Goal: Entertainment & Leisure: Consume media (video, audio)

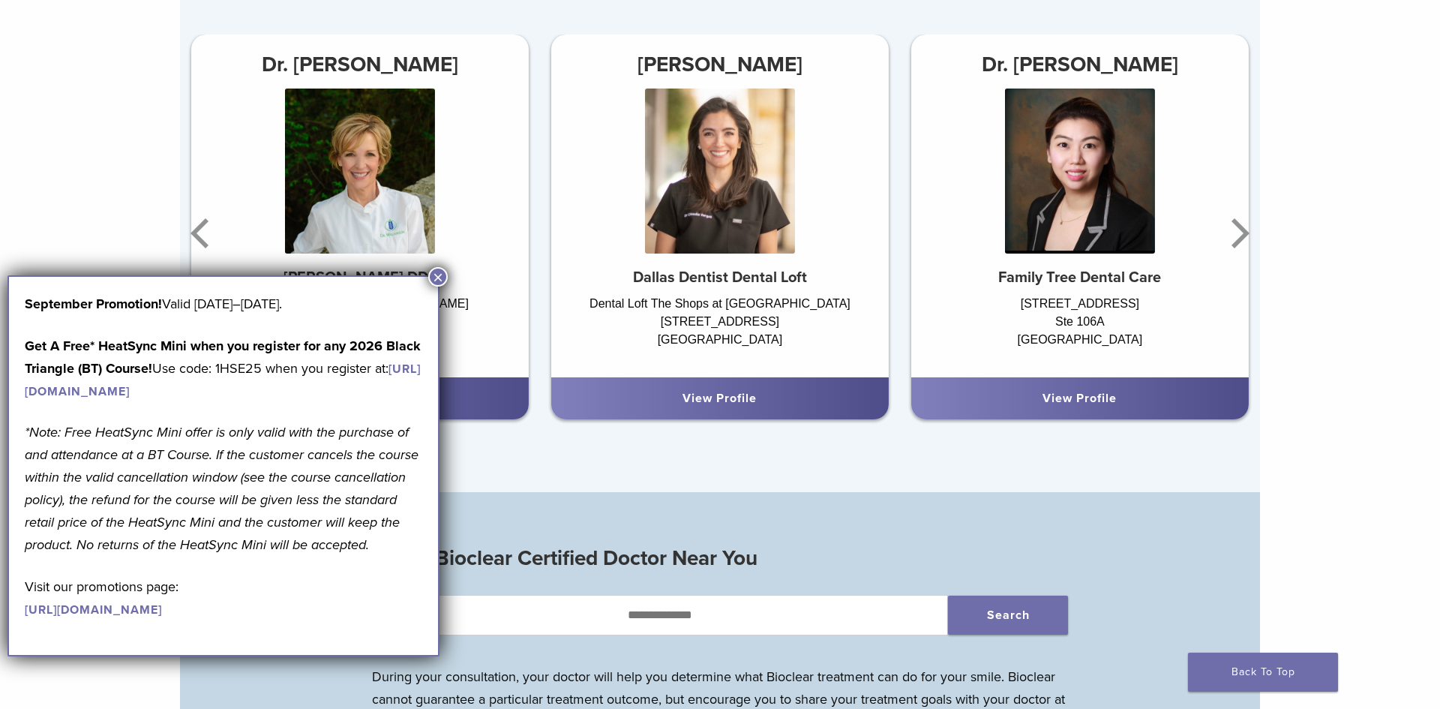
scroll to position [1086, 0]
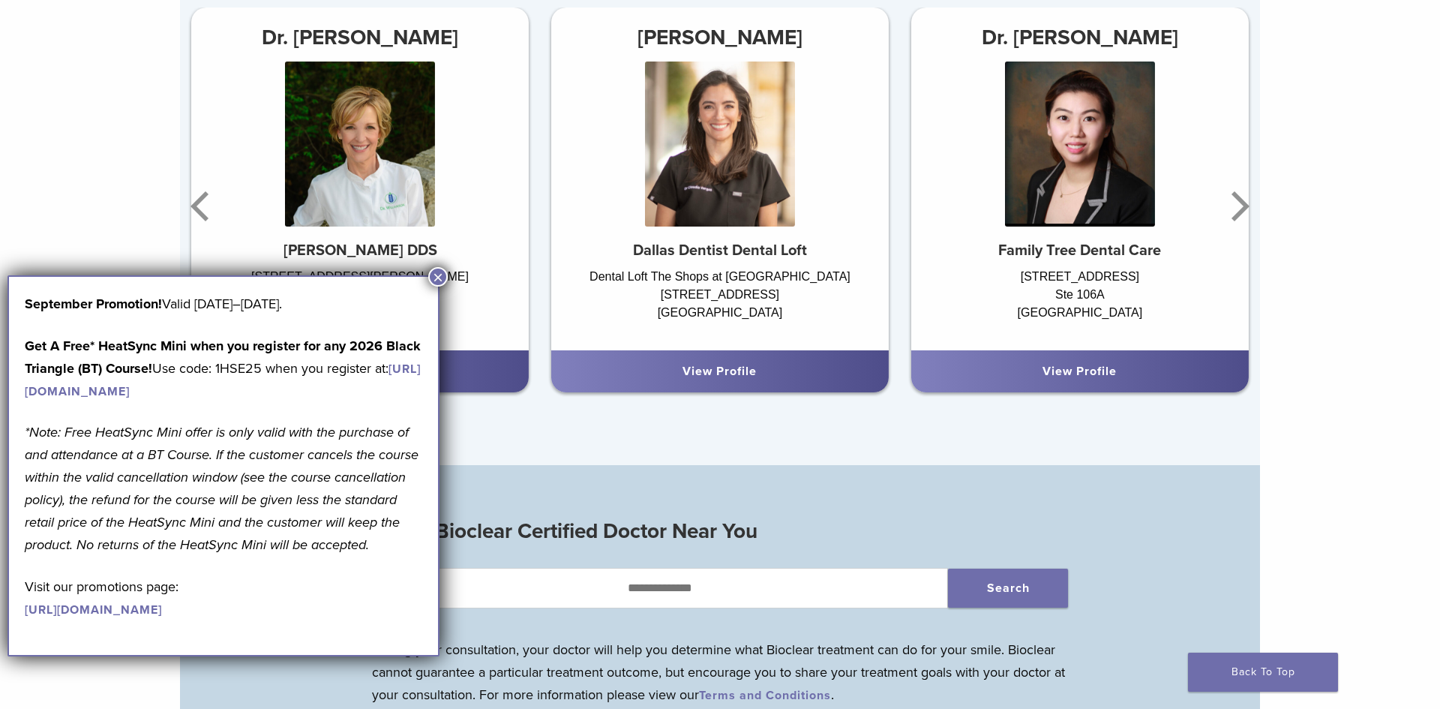
click at [436, 277] on button "×" at bounding box center [438, 277] width 20 height 20
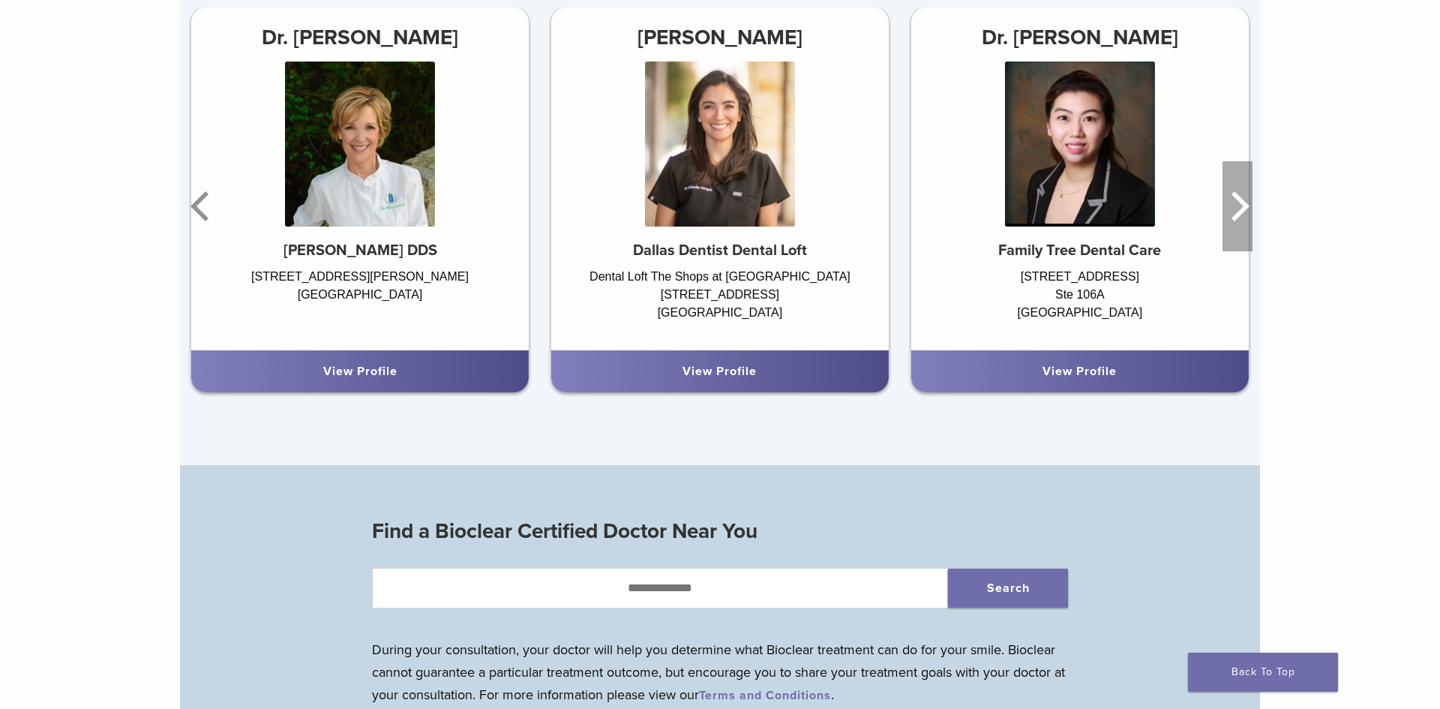
click at [1229, 204] on icon "Next" at bounding box center [1238, 206] width 30 height 90
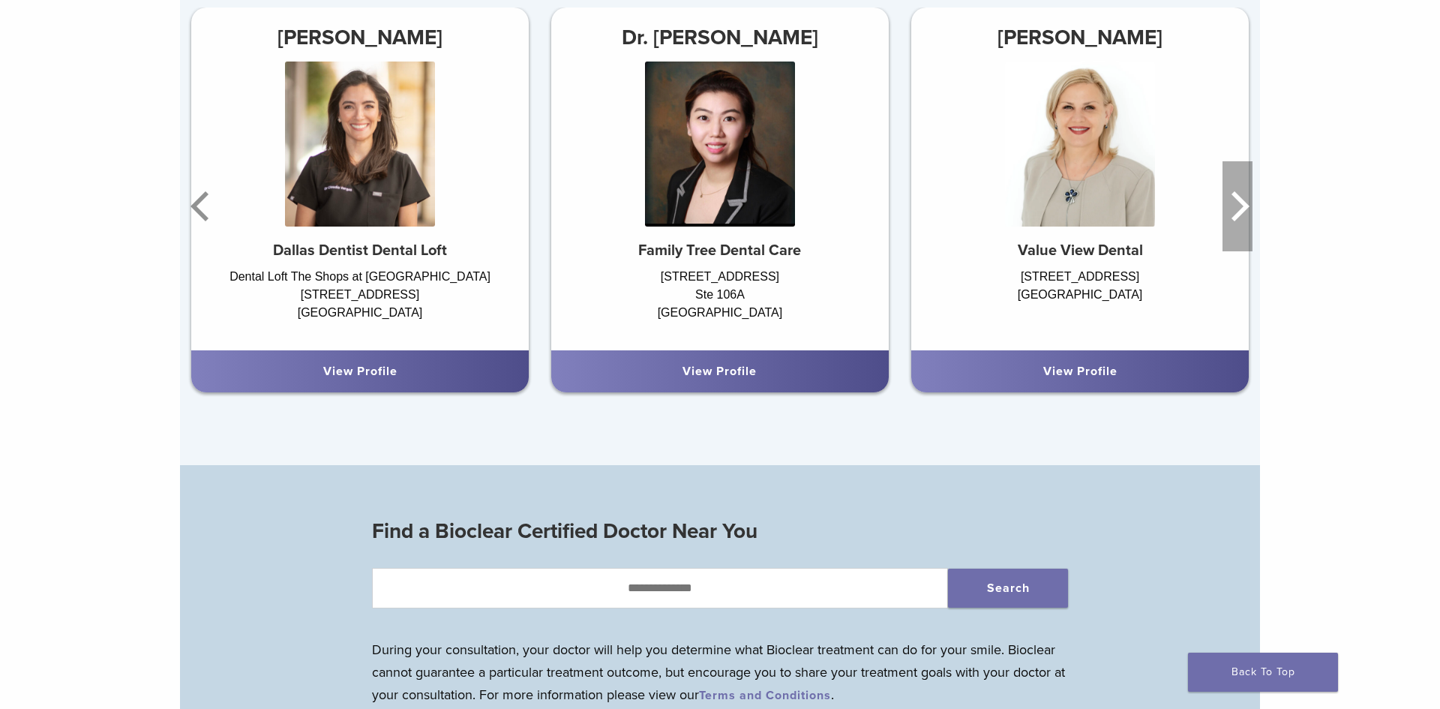
click at [1223, 209] on icon "Next" at bounding box center [1238, 206] width 30 height 90
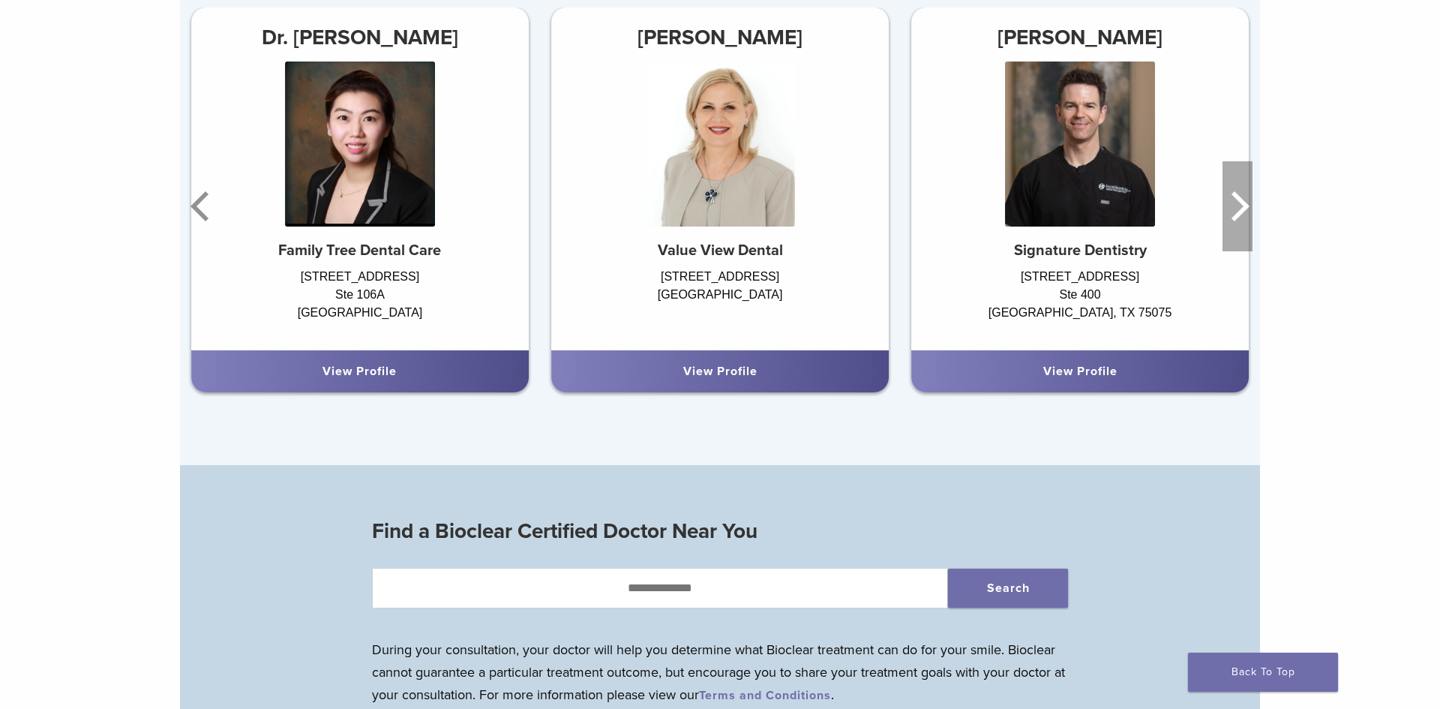
click at [1224, 209] on icon "Next" at bounding box center [1238, 206] width 30 height 90
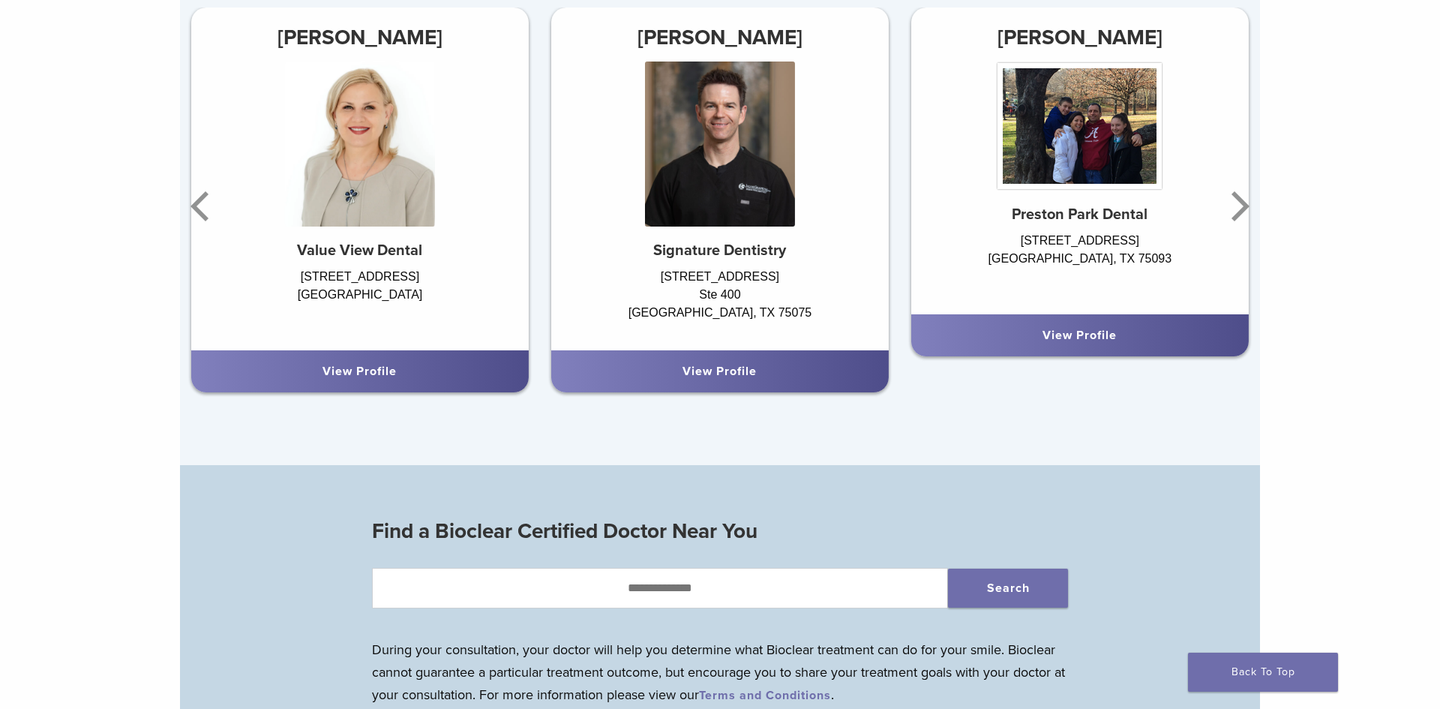
click at [1218, 210] on h5 "Preston Park Dental" at bounding box center [1080, 215] width 338 height 18
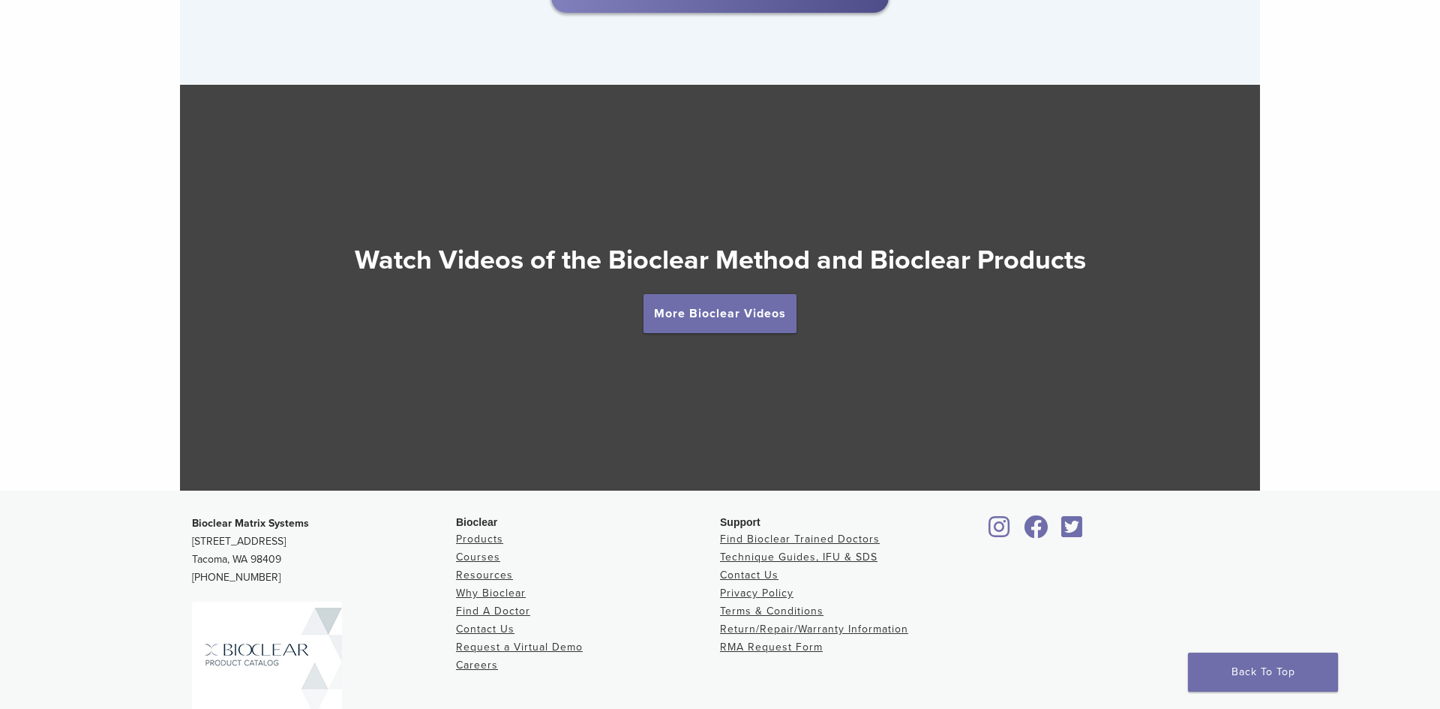
scroll to position [2687, 0]
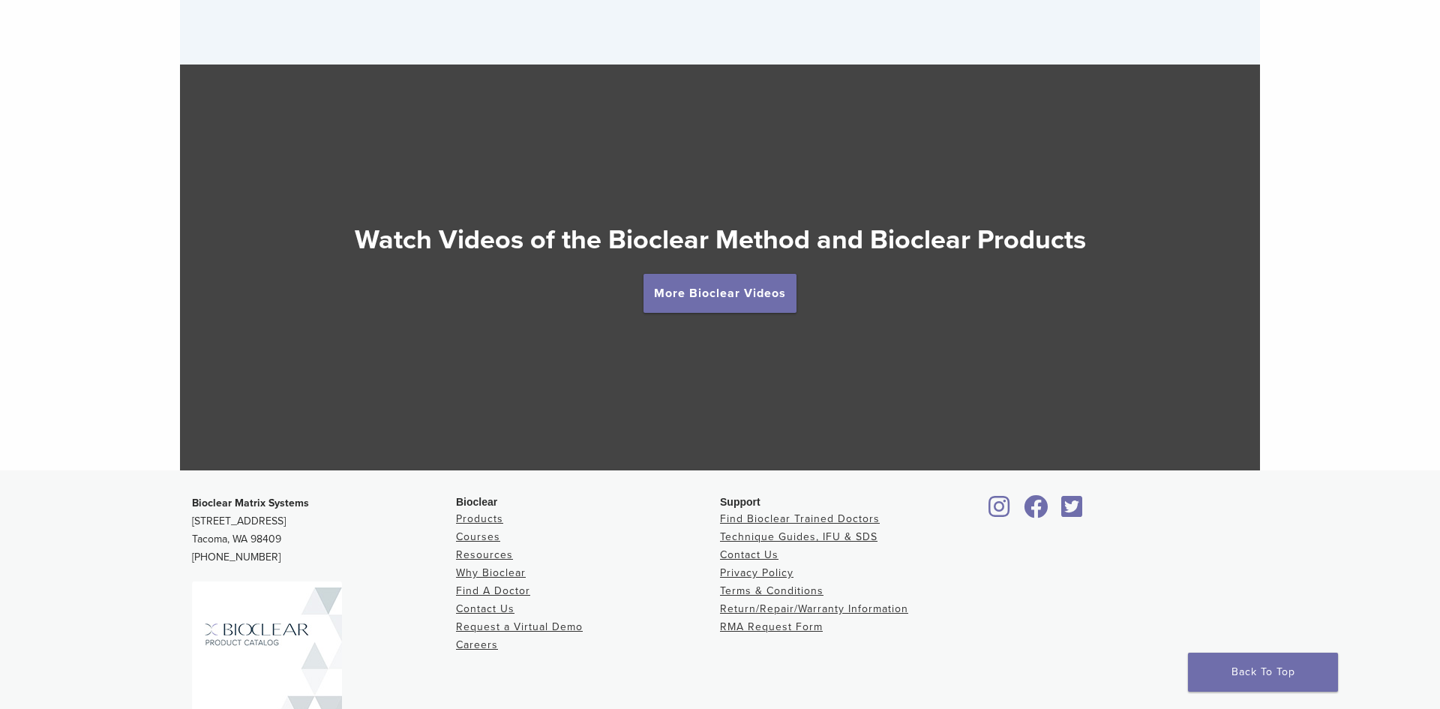
click at [906, 301] on div "More Bioclear Videos" at bounding box center [720, 293] width 1080 height 39
click at [701, 284] on link "More Bioclear Videos" at bounding box center [720, 293] width 153 height 39
click at [725, 240] on h2 "Watch Videos of the Bioclear Method and Bioclear Products" at bounding box center [720, 240] width 1080 height 36
click at [689, 239] on h2 "Watch Videos of the Bioclear Method and Bioclear Products" at bounding box center [720, 240] width 1080 height 36
click at [692, 237] on h2 "Watch Videos of the Bioclear Method and Bioclear Products" at bounding box center [720, 240] width 1080 height 36
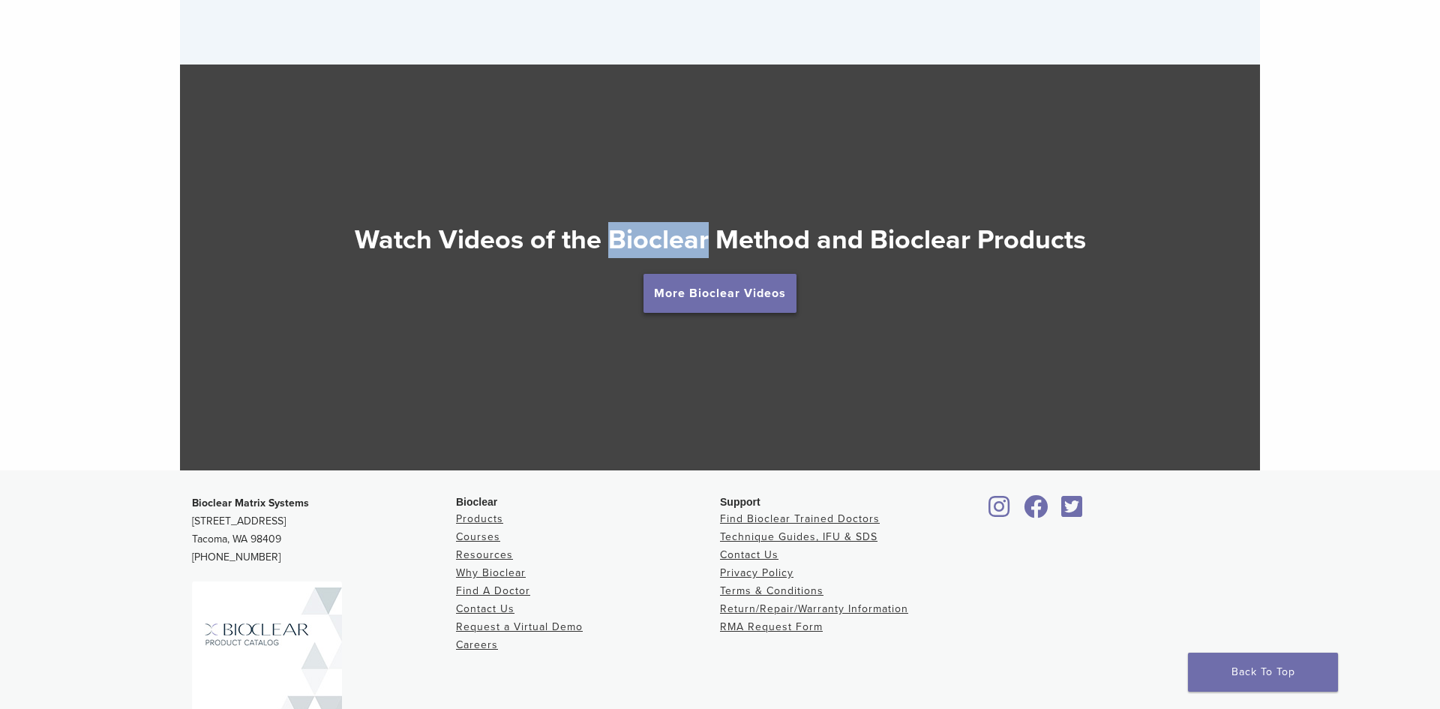
click at [716, 308] on link "More Bioclear Videos" at bounding box center [720, 293] width 153 height 39
click at [716, 305] on link "More Bioclear Videos" at bounding box center [720, 293] width 153 height 39
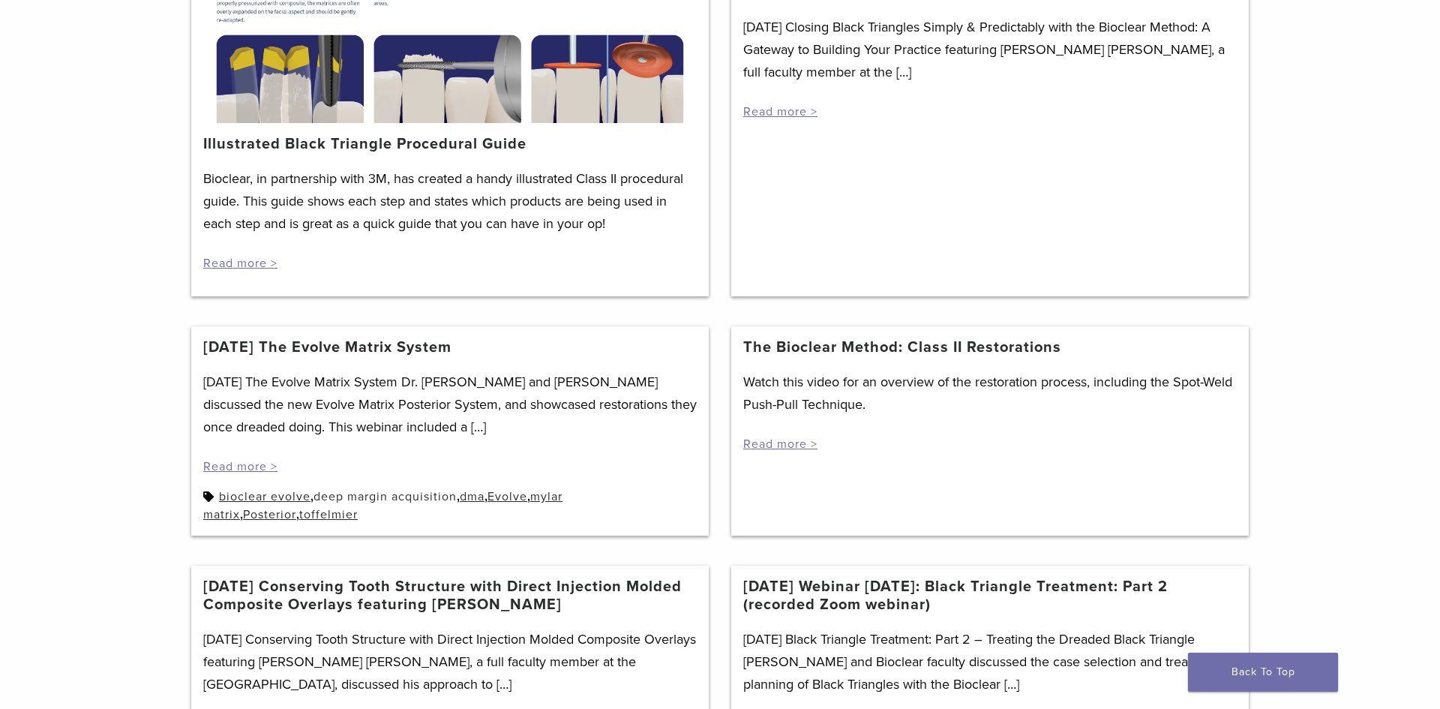
scroll to position [378, 0]
